Goal: Task Accomplishment & Management: Use online tool/utility

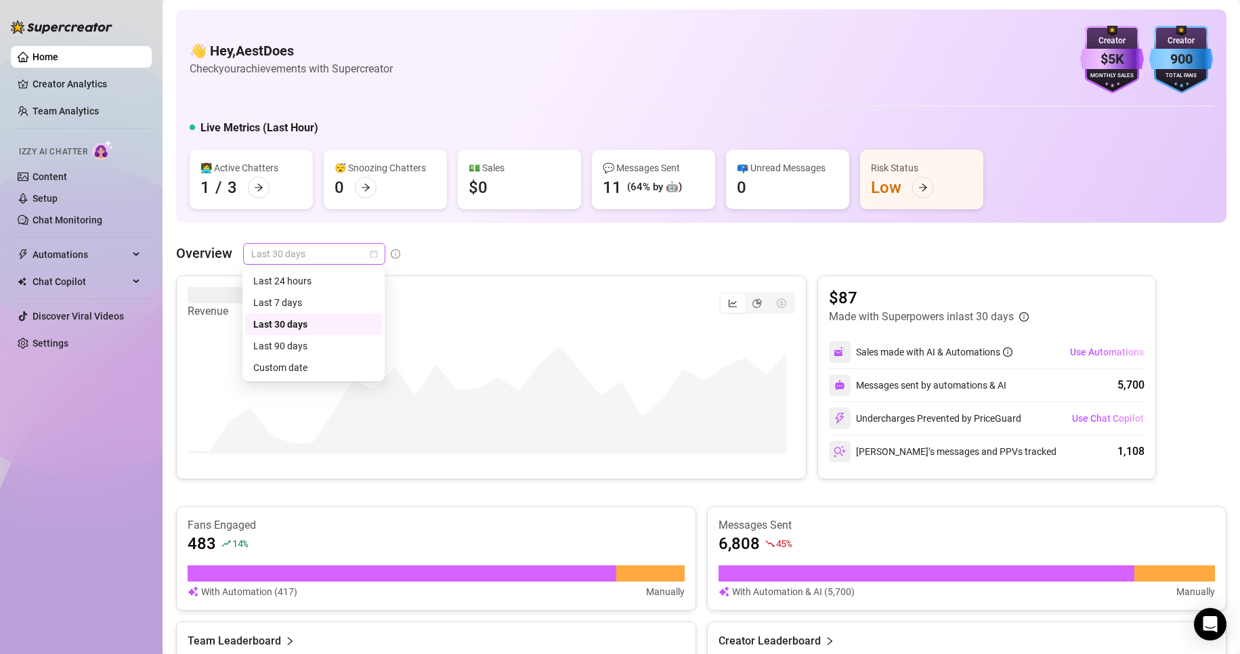
click at [346, 253] on span "Last 30 days" at bounding box center [314, 254] width 126 height 20
click at [323, 279] on div "Last 24 hours" at bounding box center [313, 281] width 121 height 15
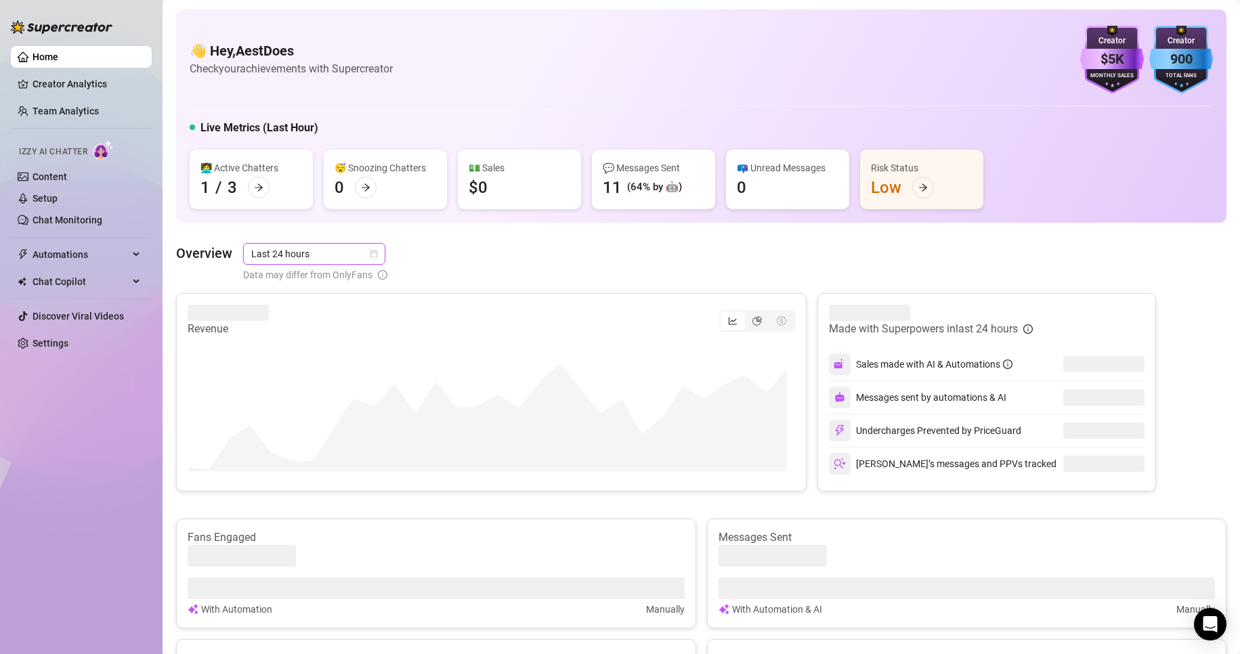
click at [516, 253] on div "Overview Last 24 hours Last 24 hours Data may differ from OnlyFans" at bounding box center [701, 262] width 1050 height 39
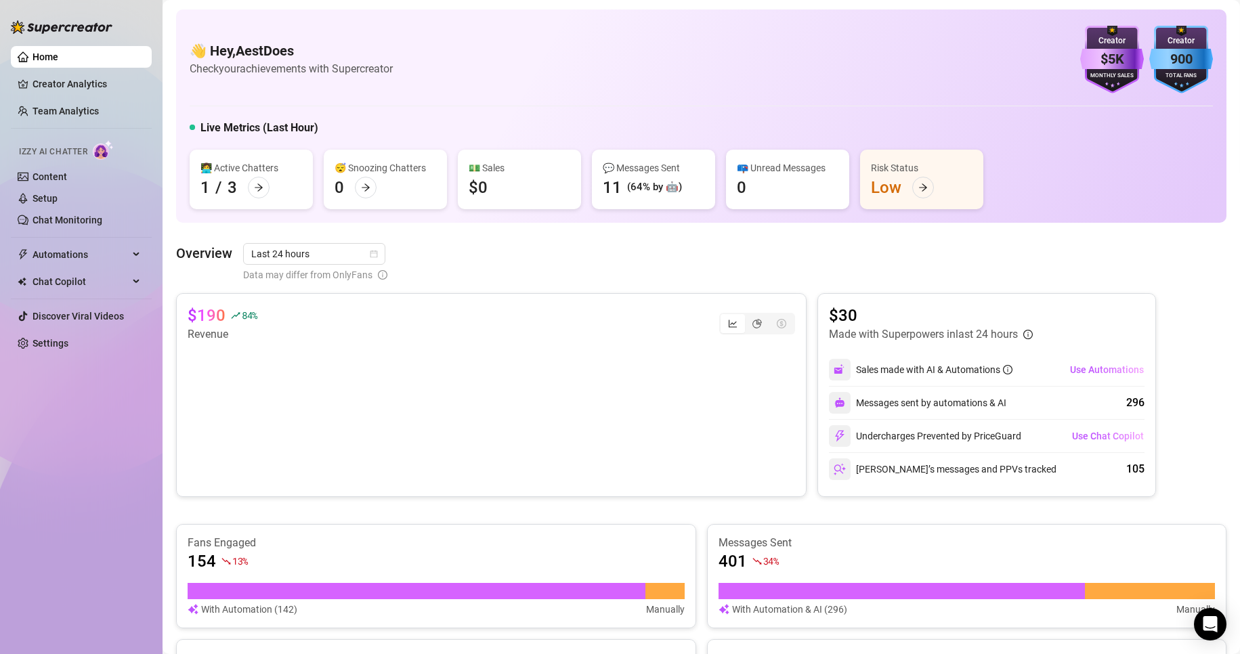
click at [50, 234] on ul "Home Creator Analytics Team Analytics Izzy AI Chatter Content Setup Chat Monito…" at bounding box center [81, 200] width 141 height 319
click at [58, 217] on link "Chat Monitoring" at bounding box center [68, 220] width 70 height 11
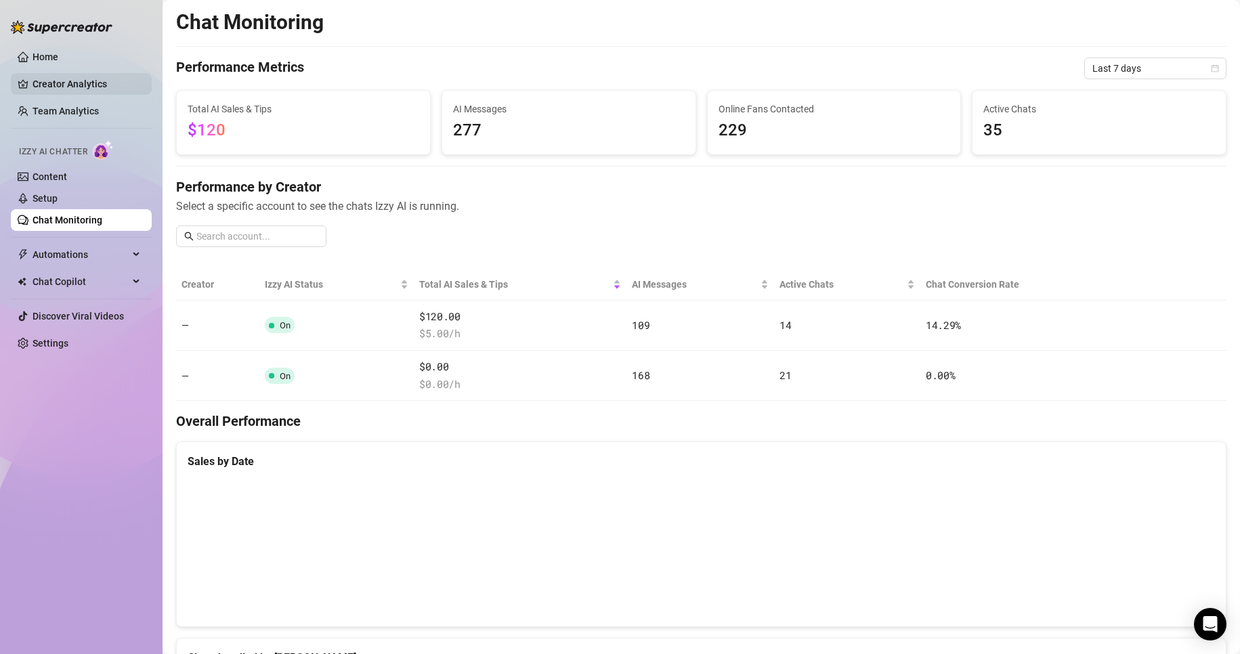
click at [107, 74] on link "Creator Analytics" at bounding box center [87, 84] width 108 height 22
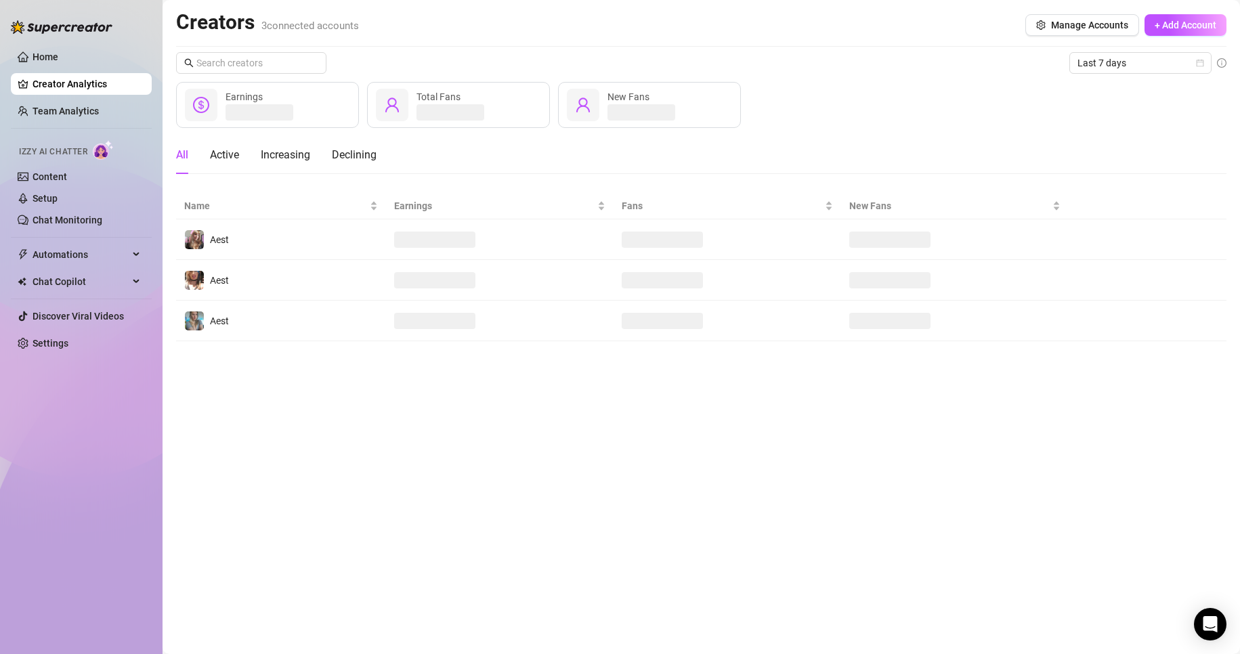
drag, startPoint x: 468, startPoint y: 391, endPoint x: 467, endPoint y: 398, distance: 6.9
click at [467, 391] on main "Creators 3 connected accounts Manage Accounts + Add Account Last 7 days Earning…" at bounding box center [701, 327] width 1077 height 654
